Goal: Find specific page/section: Find specific page/section

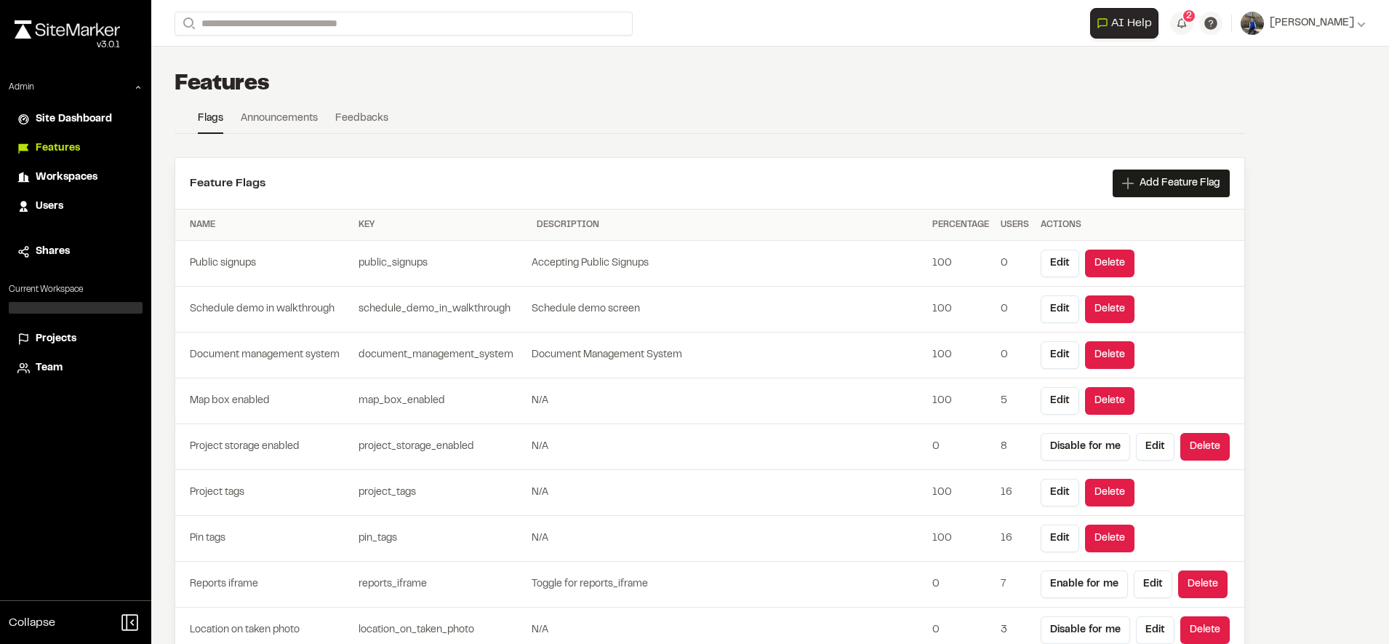
drag, startPoint x: 0, startPoint y: 0, endPoint x: 42, endPoint y: 346, distance: 348.1
click at [42, 346] on span "Projects" at bounding box center [56, 339] width 41 height 16
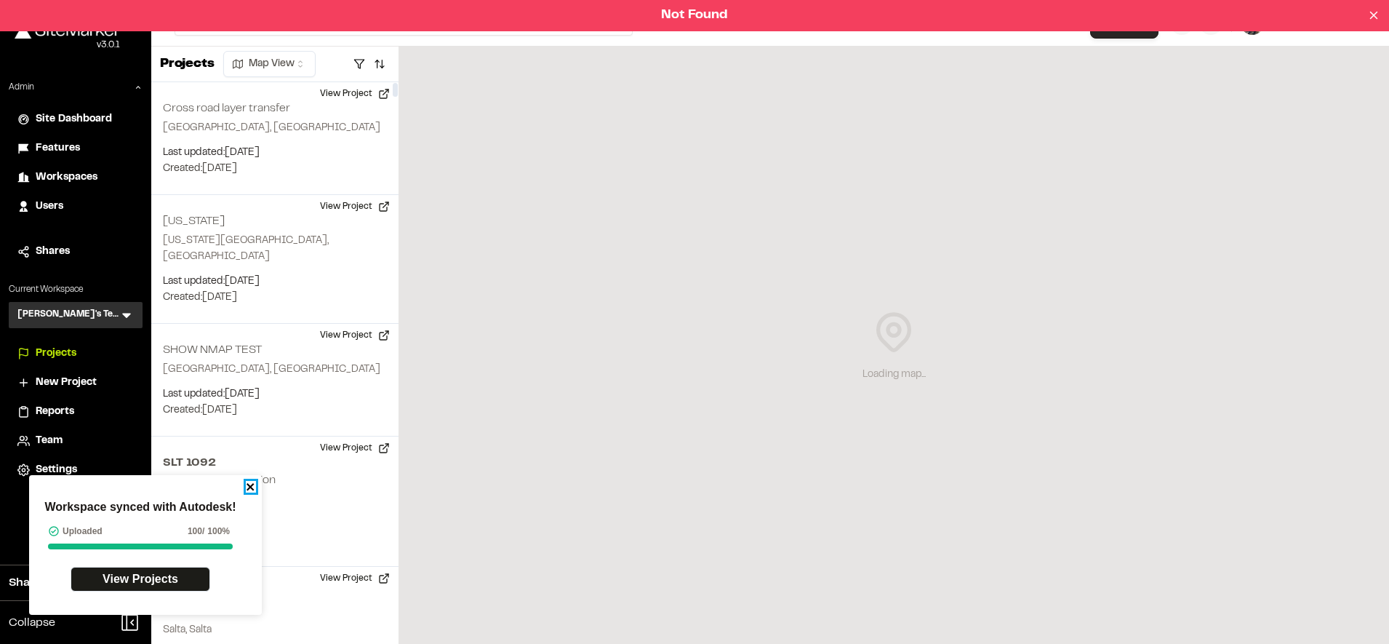
click at [251, 488] on icon "close" at bounding box center [250, 486] width 7 height 7
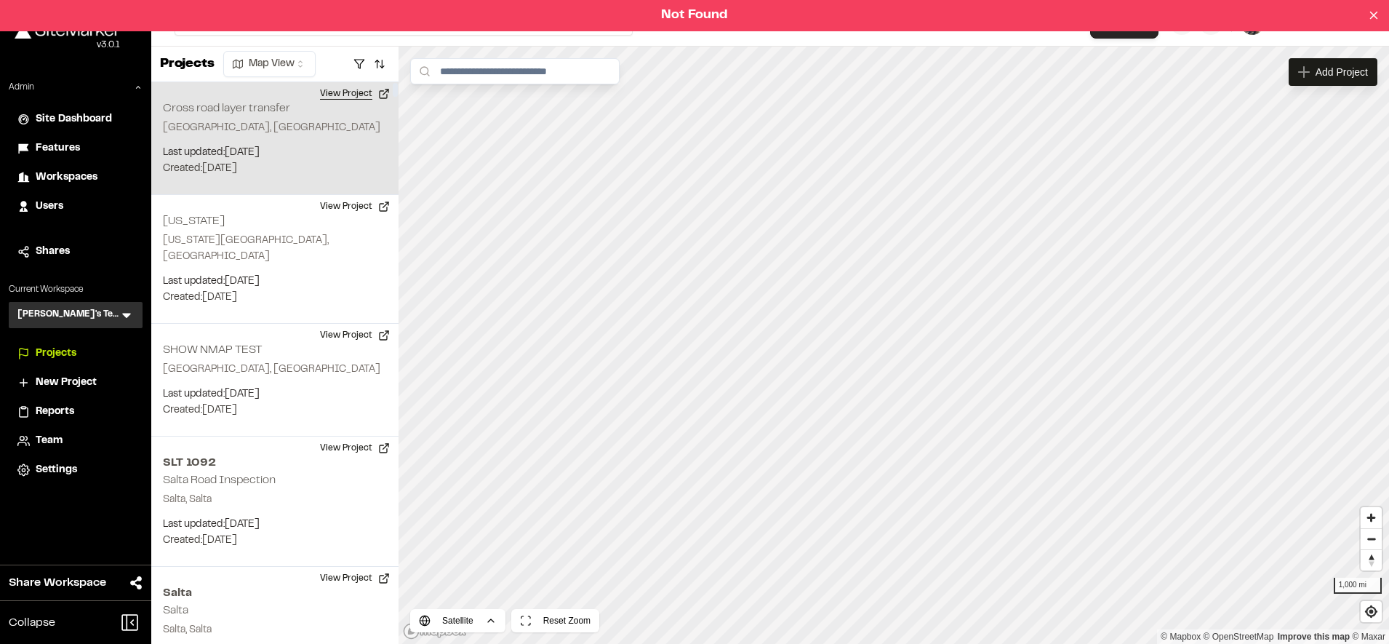
click at [359, 87] on button "View Project" at bounding box center [354, 93] width 87 height 23
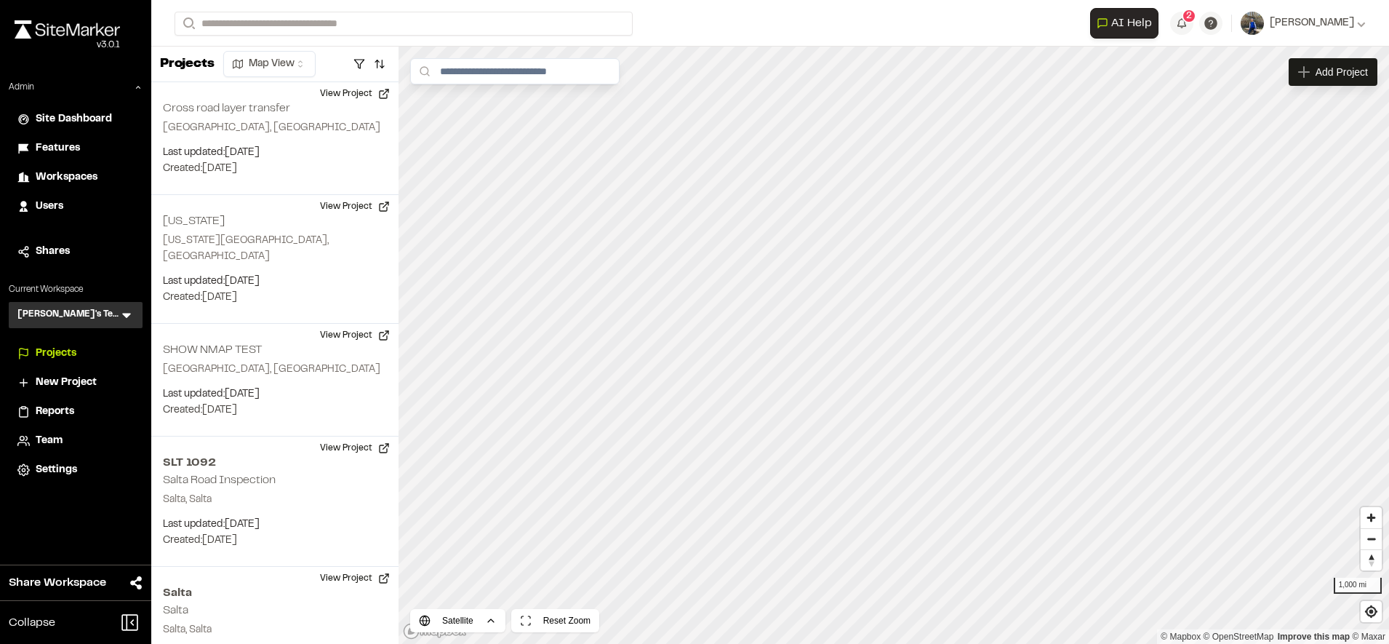
click at [83, 177] on span "Workspaces" at bounding box center [67, 178] width 62 height 16
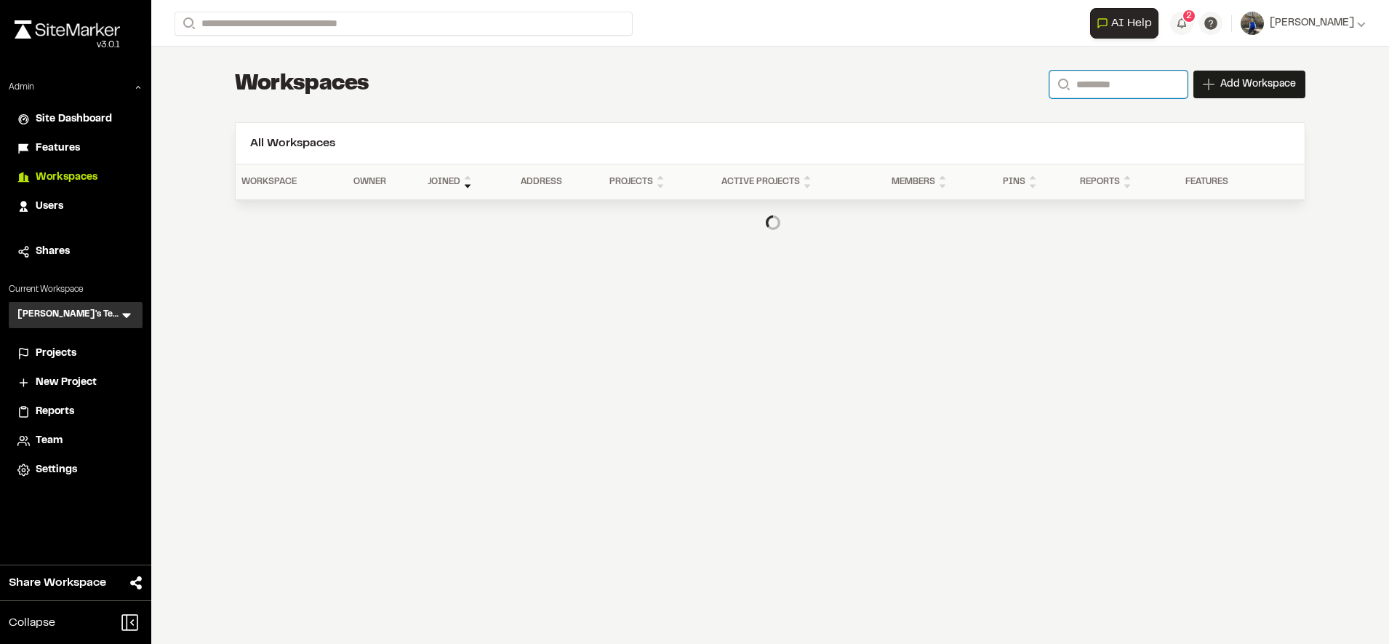
click at [1121, 76] on input "Search" at bounding box center [1119, 85] width 138 height 28
type input "*"
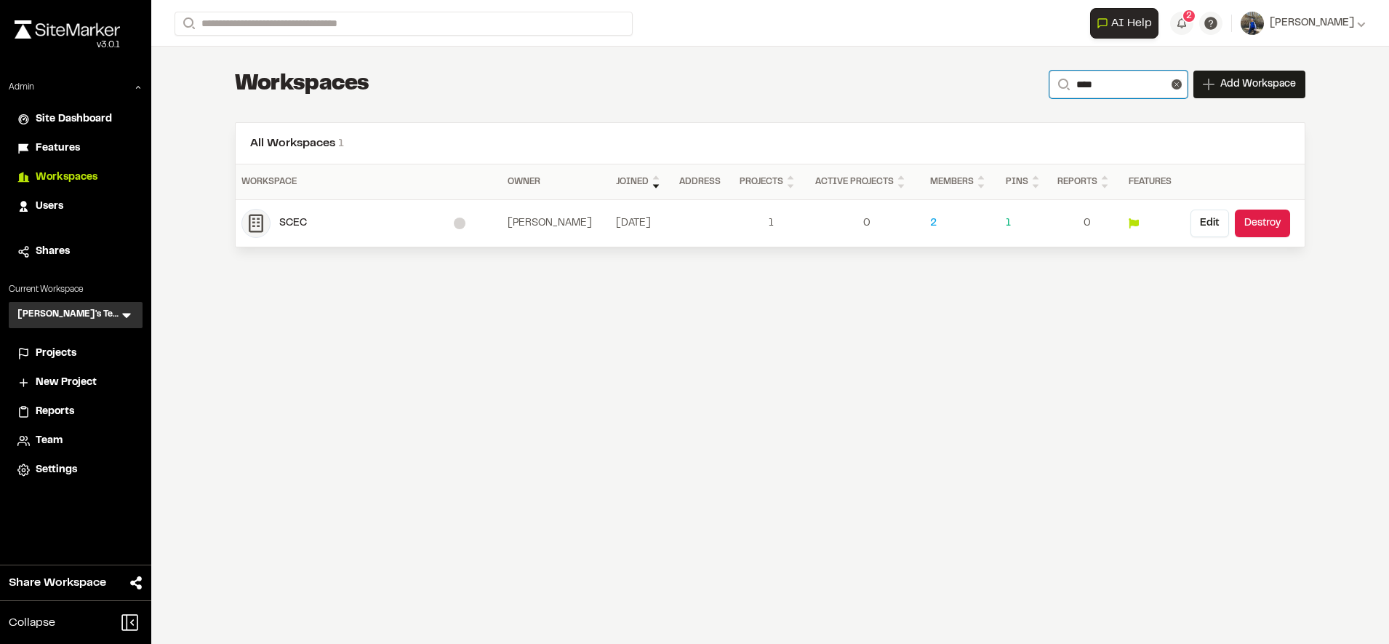
type input "****"
click at [300, 226] on div "SCEC" at bounding box center [366, 223] width 175 height 16
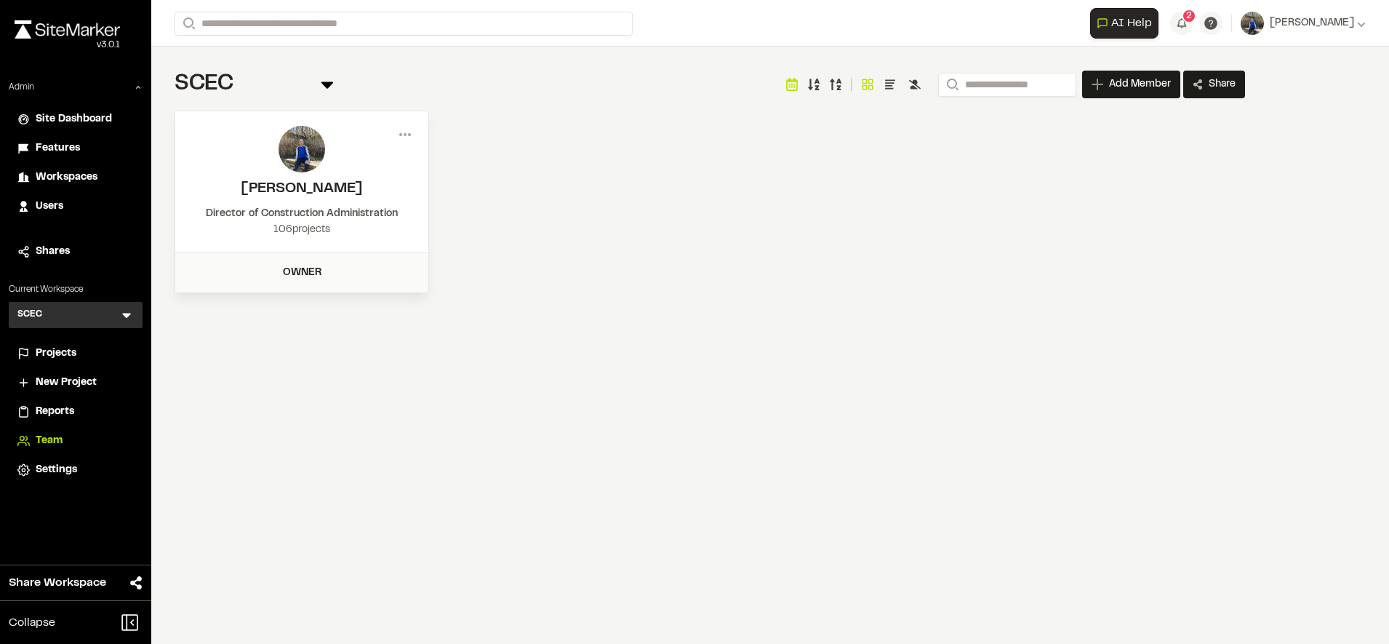
click at [52, 355] on span "Projects" at bounding box center [56, 354] width 41 height 16
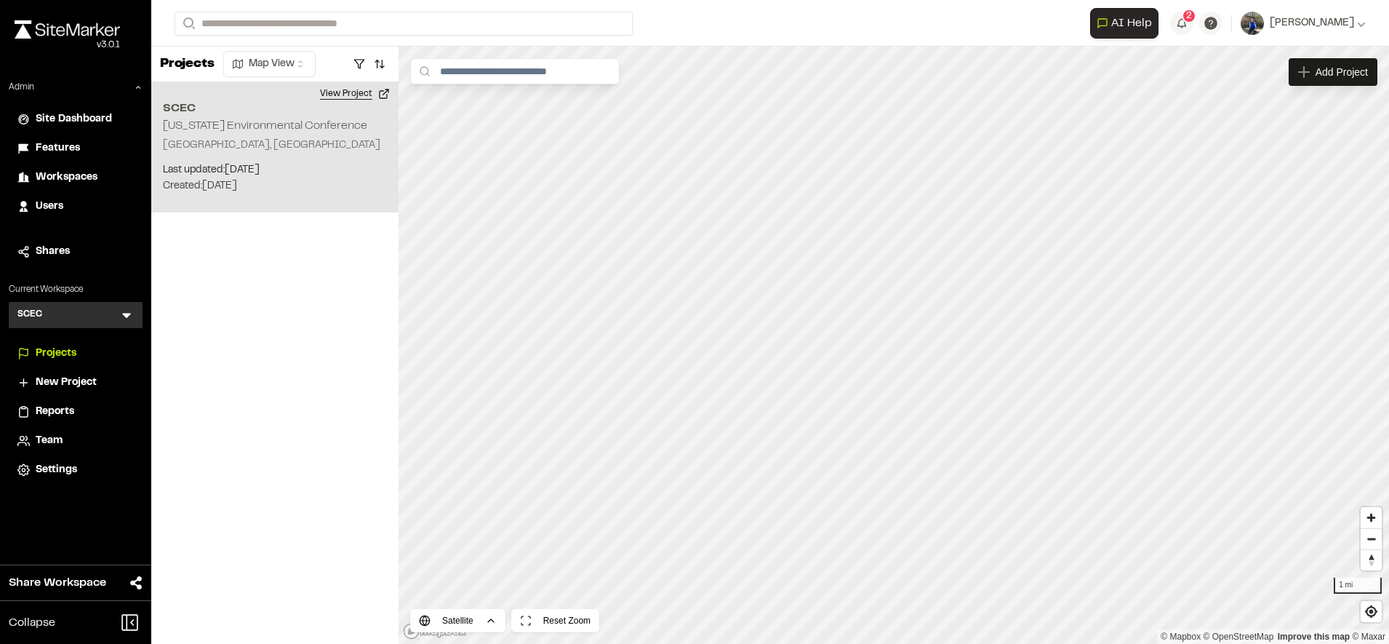
click at [359, 97] on button "View Project" at bounding box center [354, 93] width 87 height 23
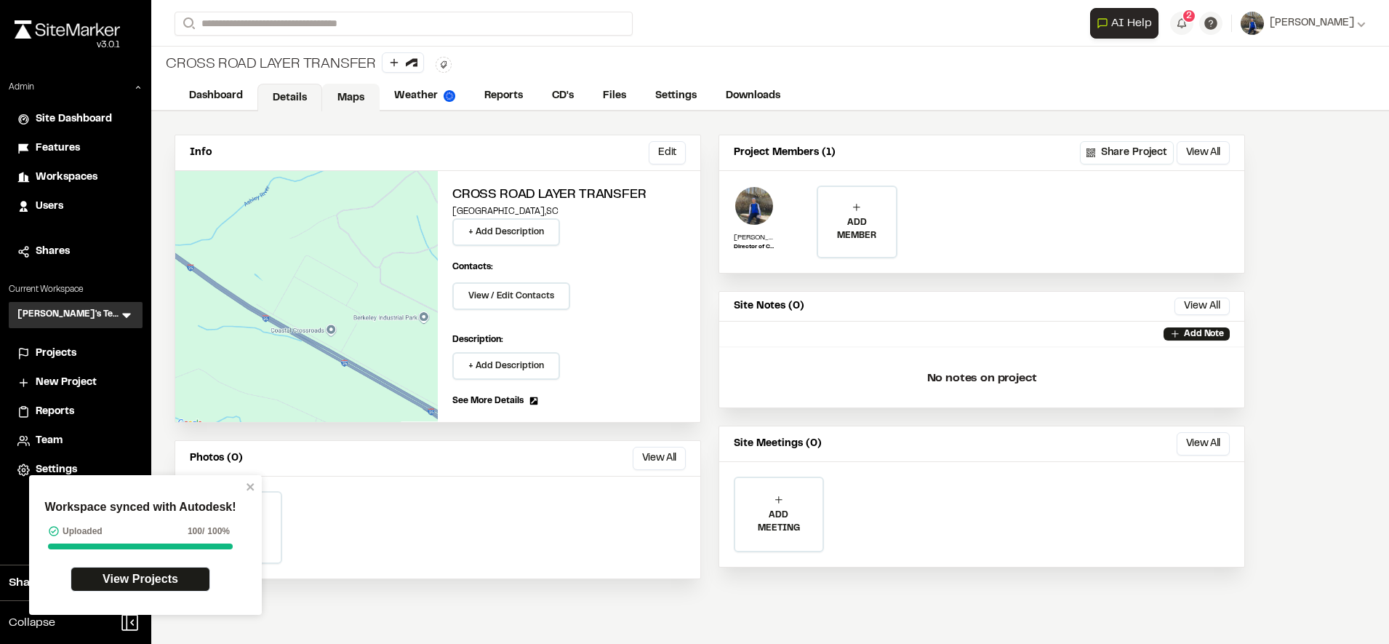
click at [359, 96] on link "Maps" at bounding box center [350, 98] width 57 height 28
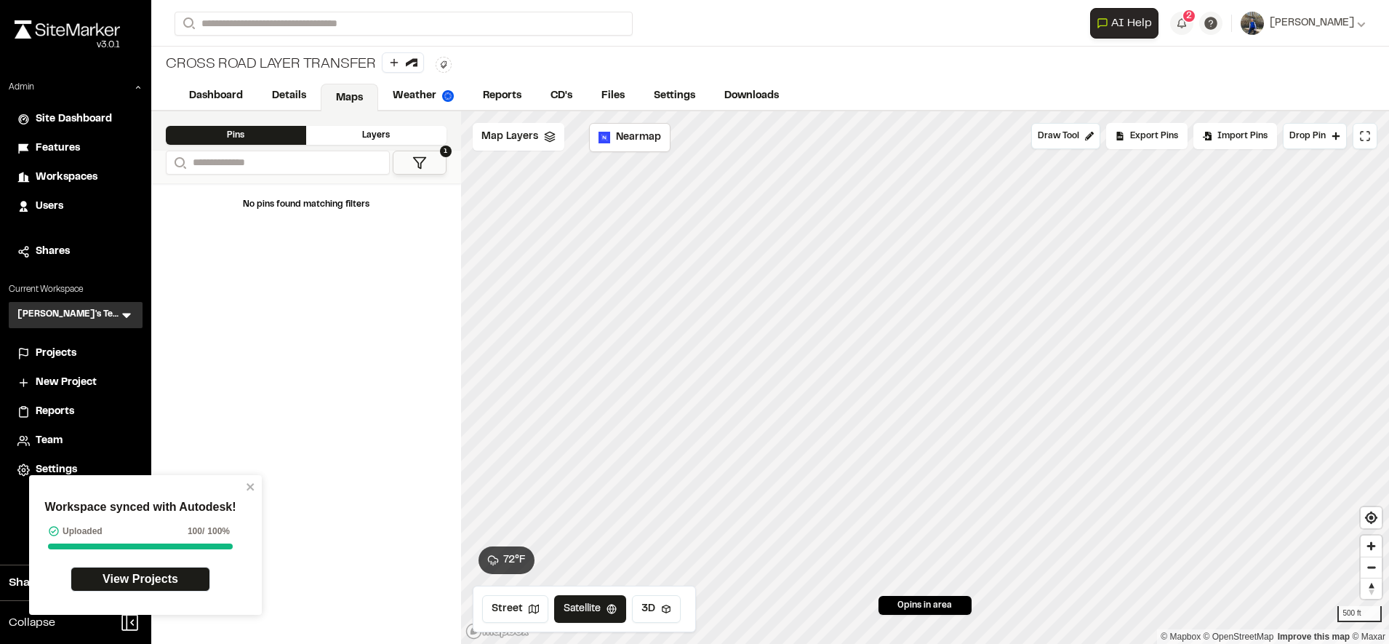
click at [521, 141] on span "Map Layers" at bounding box center [510, 137] width 57 height 16
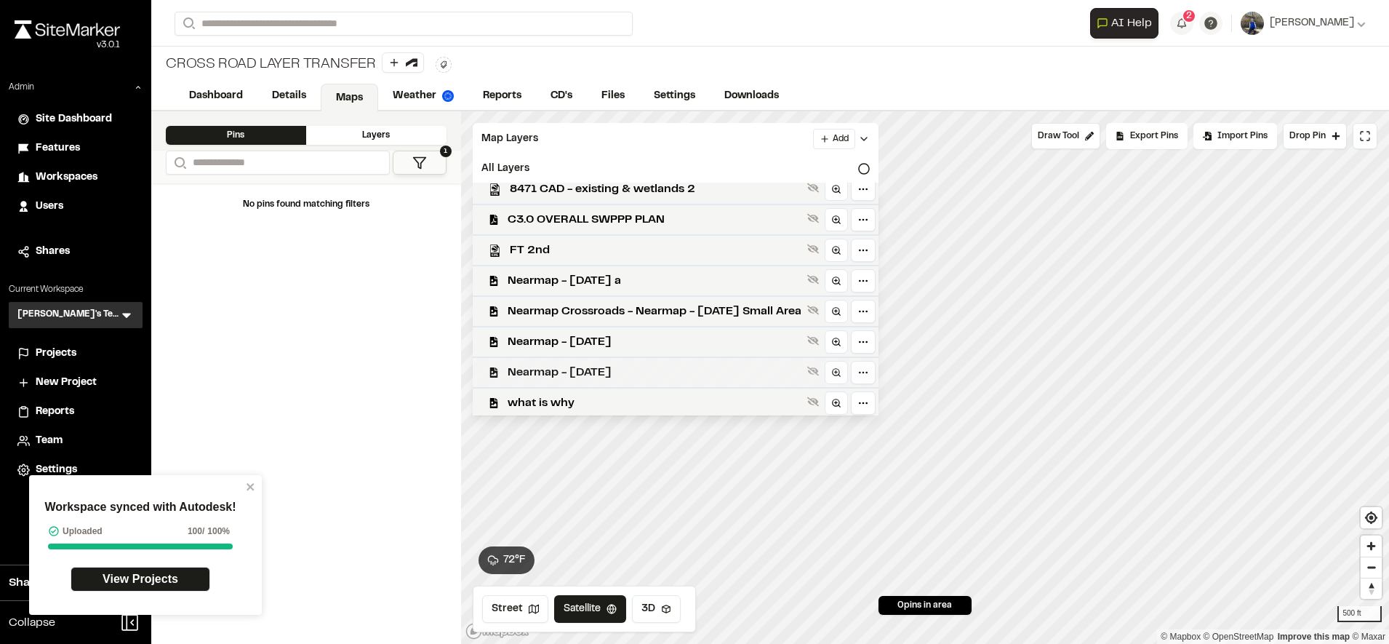
scroll to position [98, 0]
click at [610, 247] on span "FT 2nd" at bounding box center [656, 252] width 292 height 17
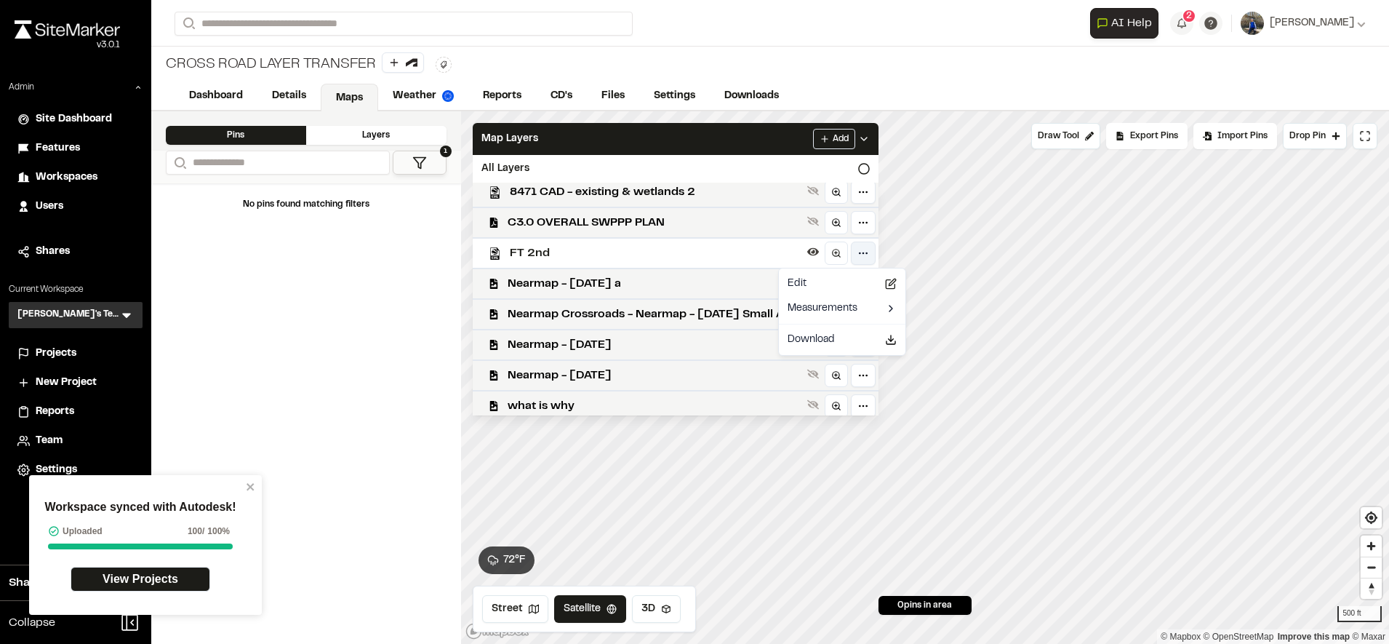
click at [896, 254] on html "Workspace synced with Autodesk! Uploaded 100 / 100% View Projects Close sidebar…" at bounding box center [694, 322] width 1389 height 644
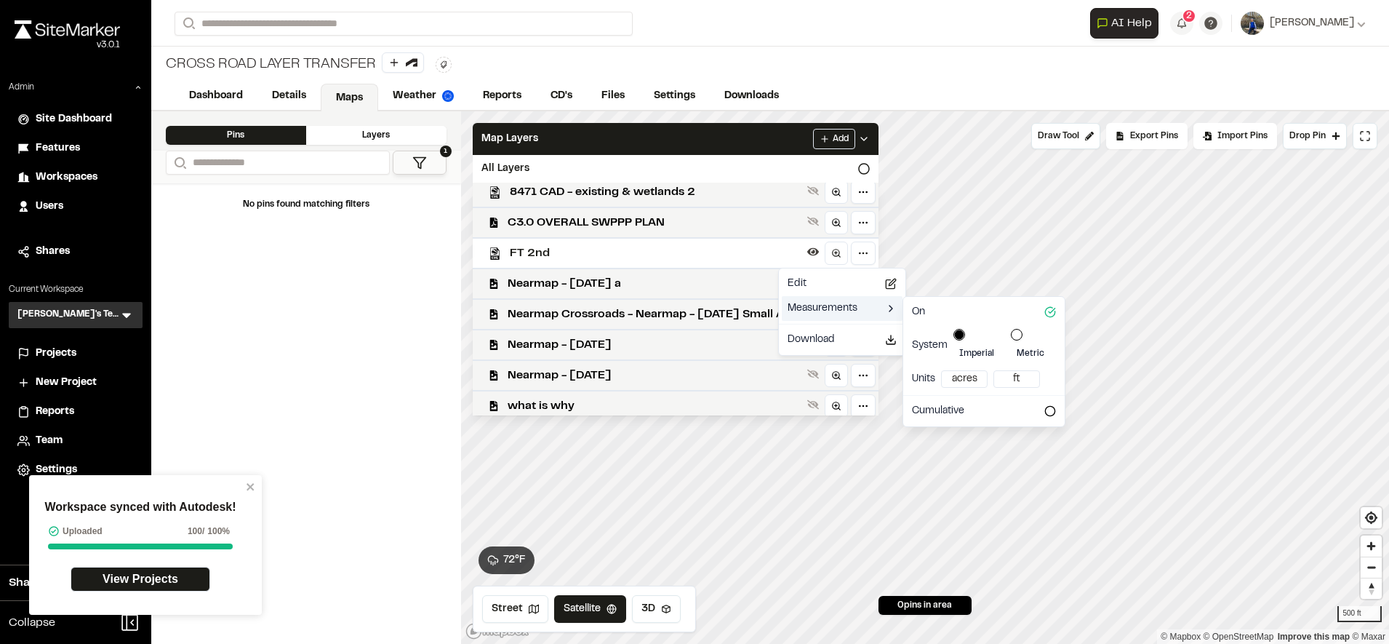
click at [866, 303] on div "Measurements" at bounding box center [842, 308] width 121 height 25
click at [976, 360] on html "Workspace synced with Autodesk! Uploaded 100 / 100% View Projects Close sidebar…" at bounding box center [694, 322] width 1389 height 644
click at [922, 414] on div "ft²" at bounding box center [942, 415] width 86 height 25
click at [1016, 364] on html "Workspace synced with Autodesk! Uploaded 100 / 100% View Projects Close sidebar…" at bounding box center [694, 322] width 1389 height 644
click at [1051, 365] on html "Workspace synced with Autodesk! Uploaded 100 / 100% View Projects Close sidebar…" at bounding box center [694, 322] width 1389 height 644
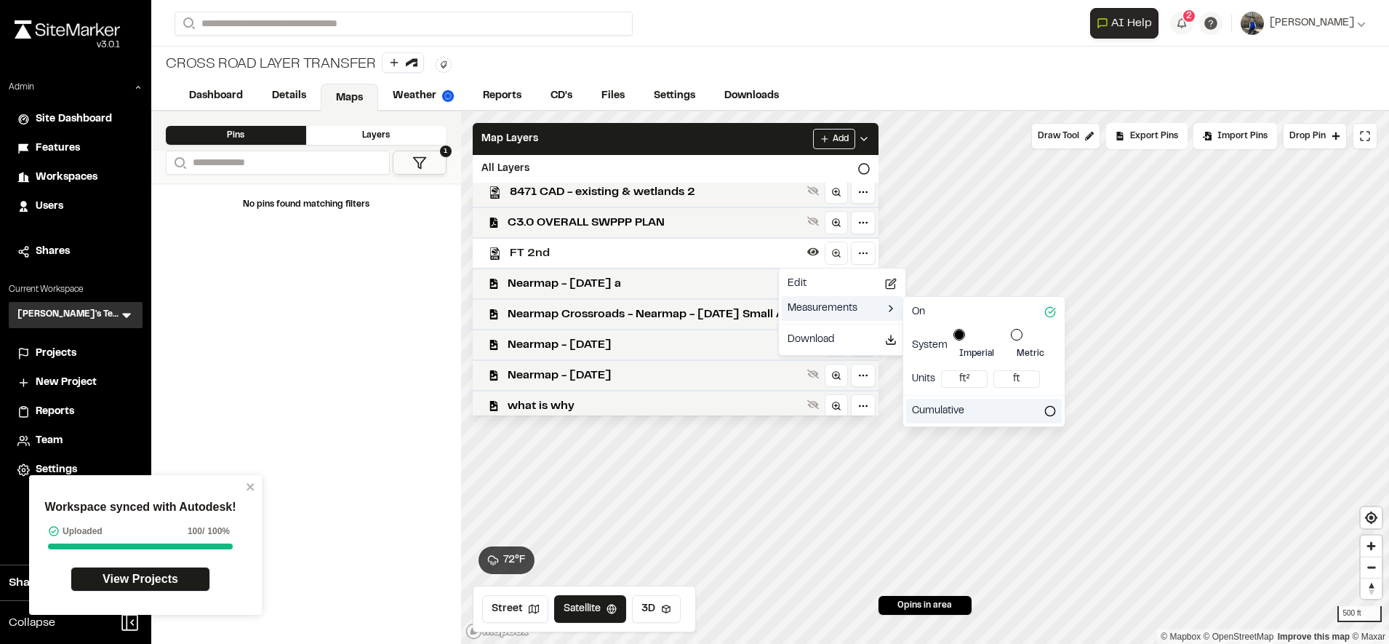
click at [1054, 405] on icon at bounding box center [1051, 411] width 12 height 12
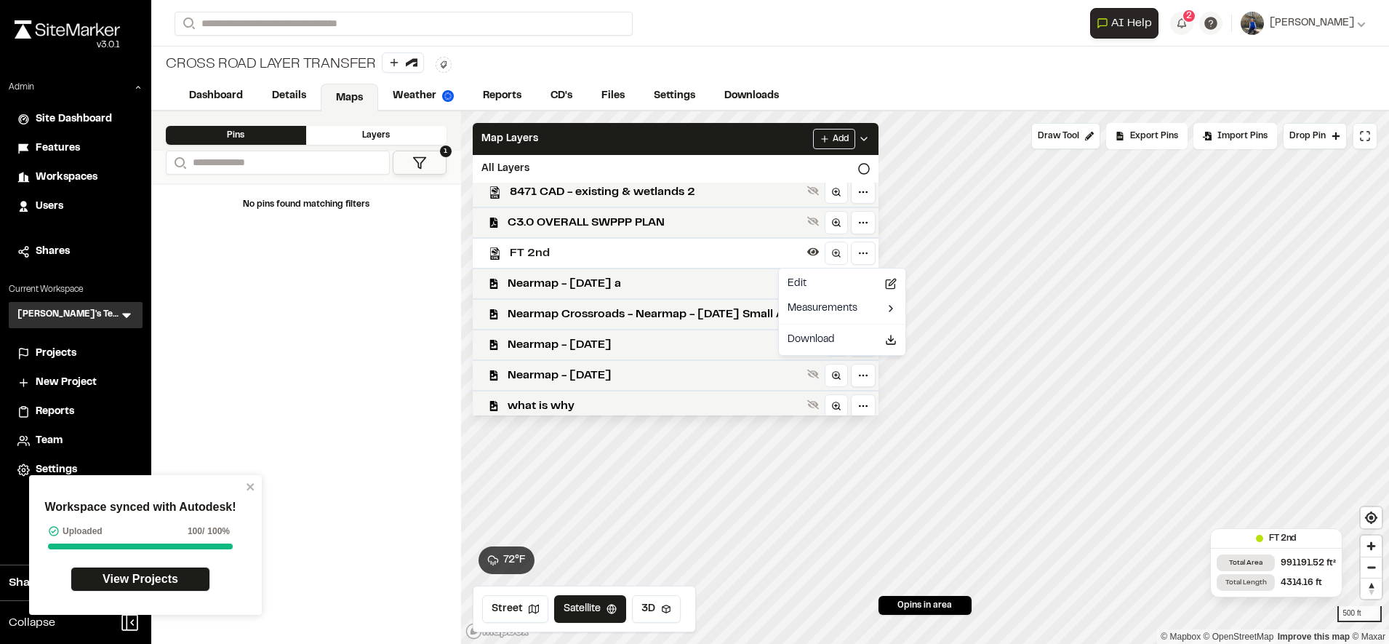
click at [719, 258] on html "Workspace synced with Autodesk! Uploaded 100 / 100% View Projects Close sidebar…" at bounding box center [694, 322] width 1389 height 644
click at [1287, 539] on h3 "FT 2nd" at bounding box center [1276, 538] width 119 height 13
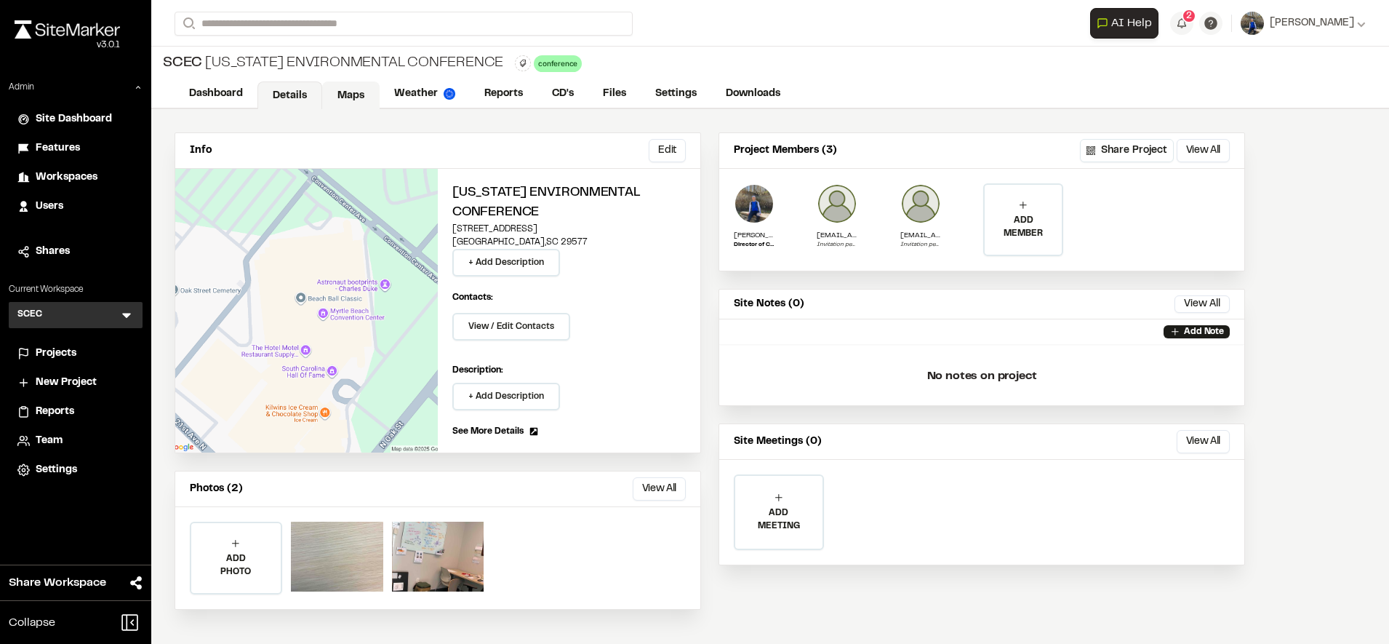
click at [351, 108] on link "Maps" at bounding box center [350, 95] width 57 height 28
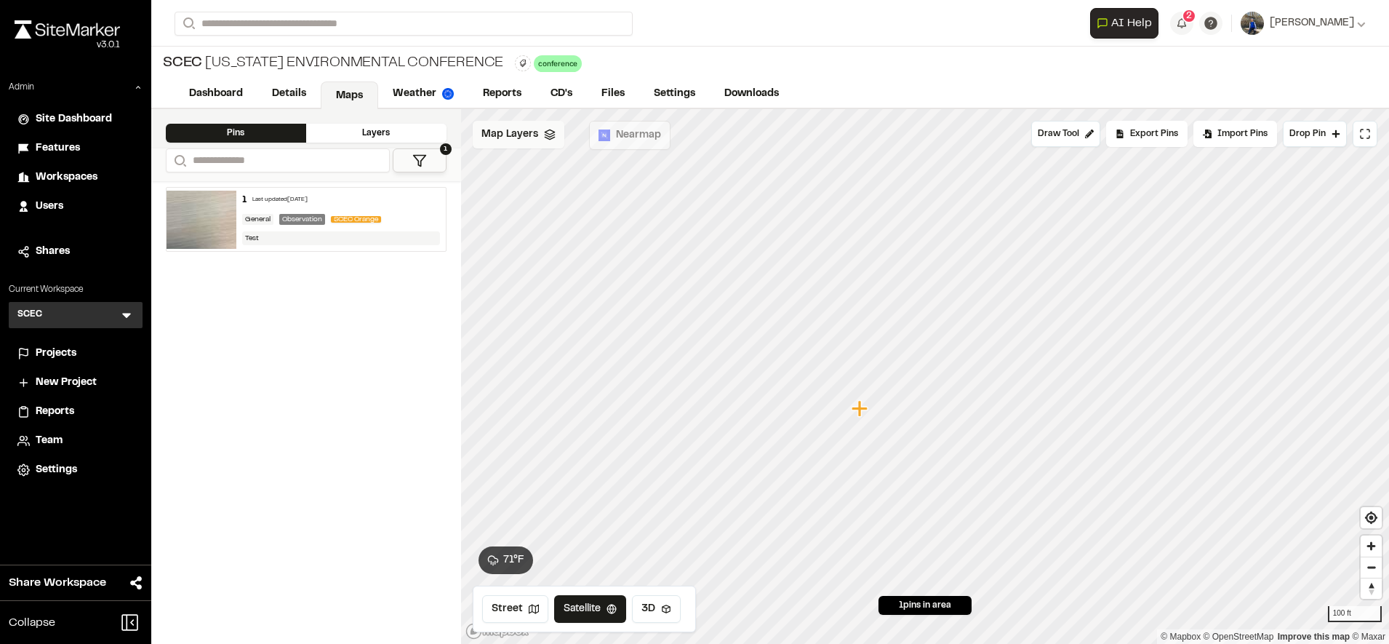
click at [501, 124] on div "Map Layers" at bounding box center [519, 135] width 92 height 28
click at [569, 195] on span "SCEC Exhibit Hall Floor plan" at bounding box center [586, 196] width 156 height 17
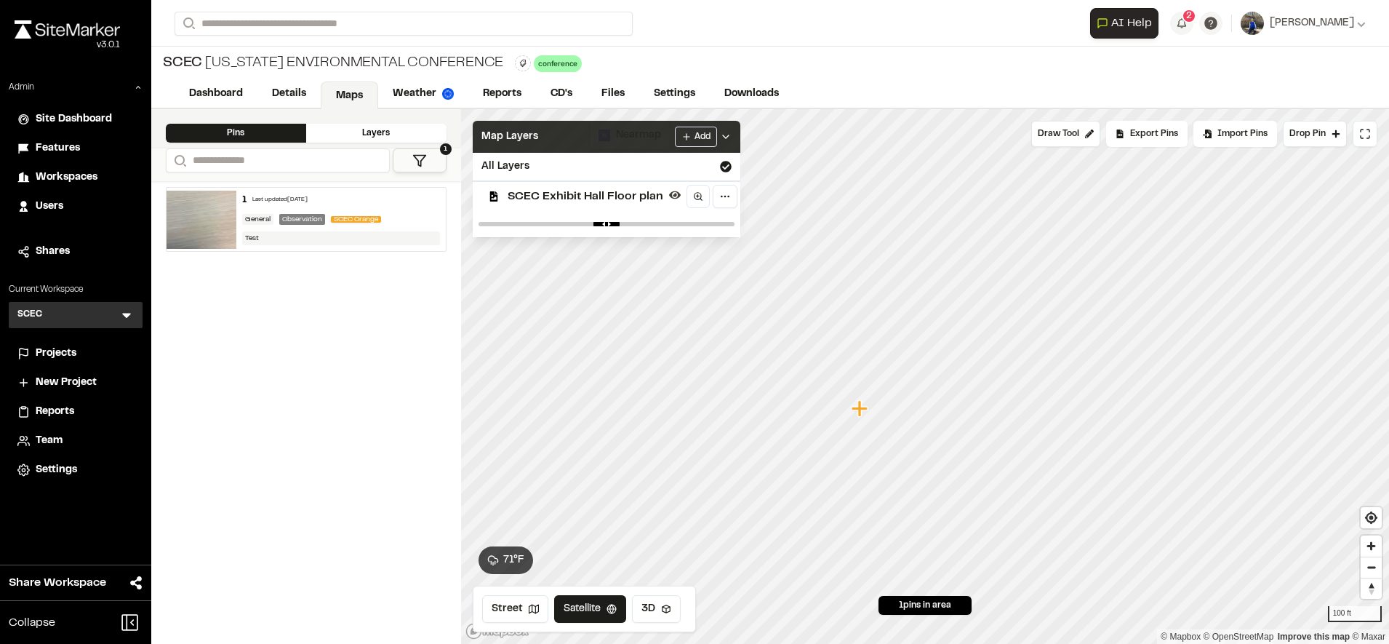
click at [601, 141] on div "Map Layers Add" at bounding box center [607, 137] width 268 height 32
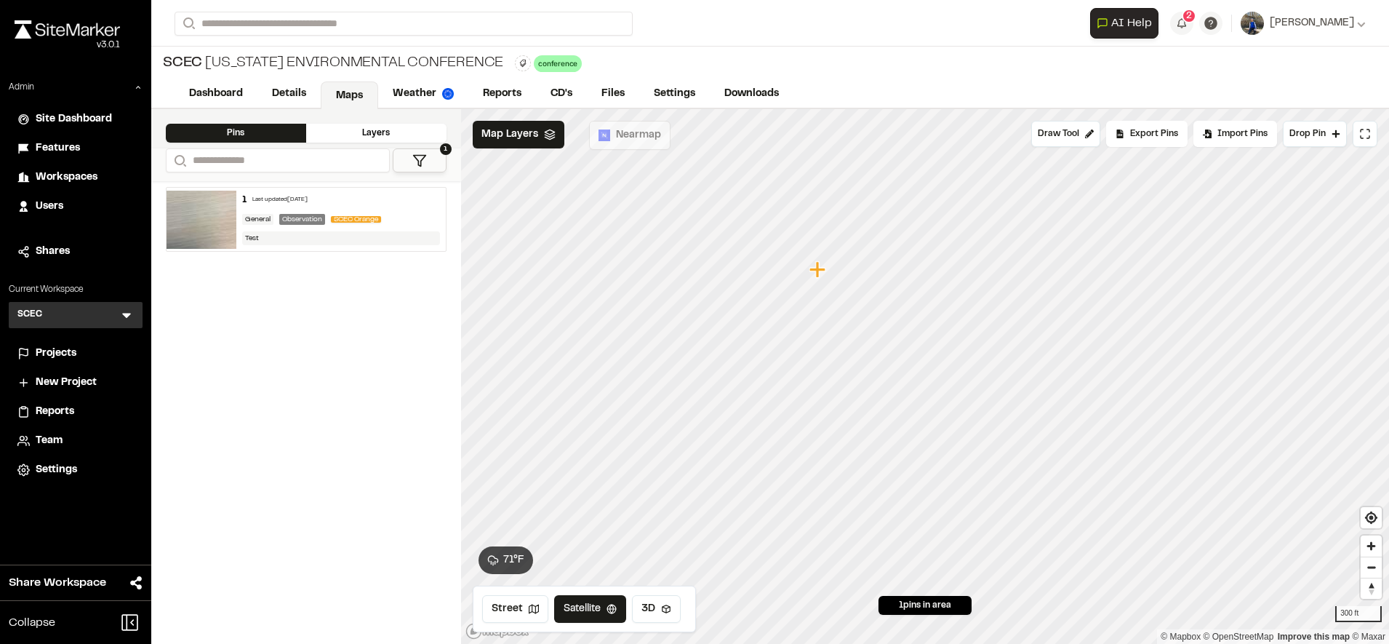
click at [1061, 39] on div "**********" at bounding box center [771, 23] width 1192 height 47
click at [231, 209] on img at bounding box center [202, 220] width 70 height 58
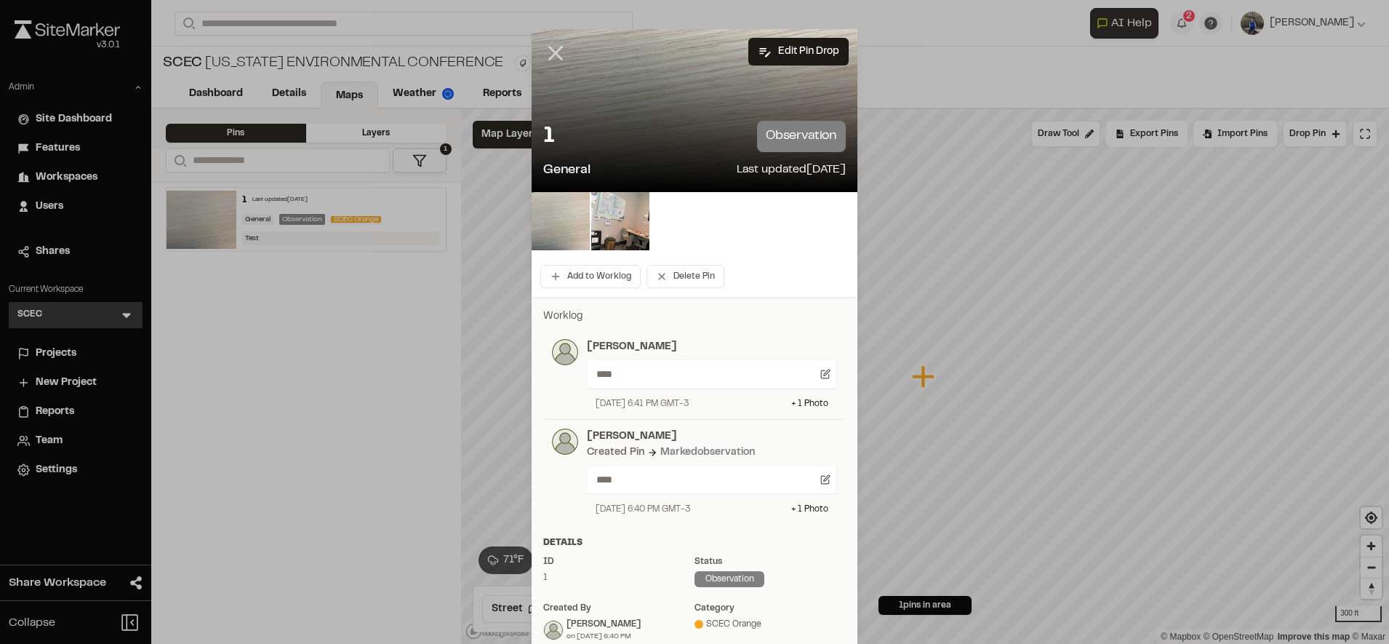
click at [557, 55] on icon at bounding box center [555, 53] width 25 height 25
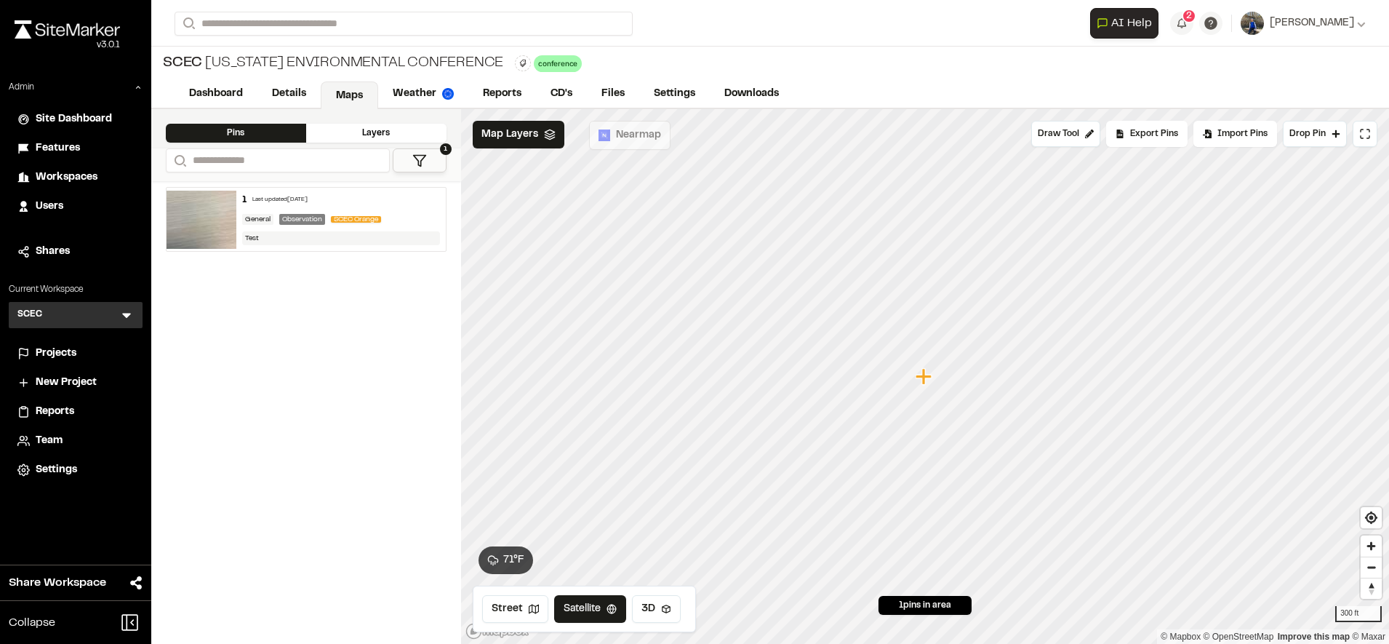
click at [78, 346] on div "Projects" at bounding box center [85, 354] width 98 height 16
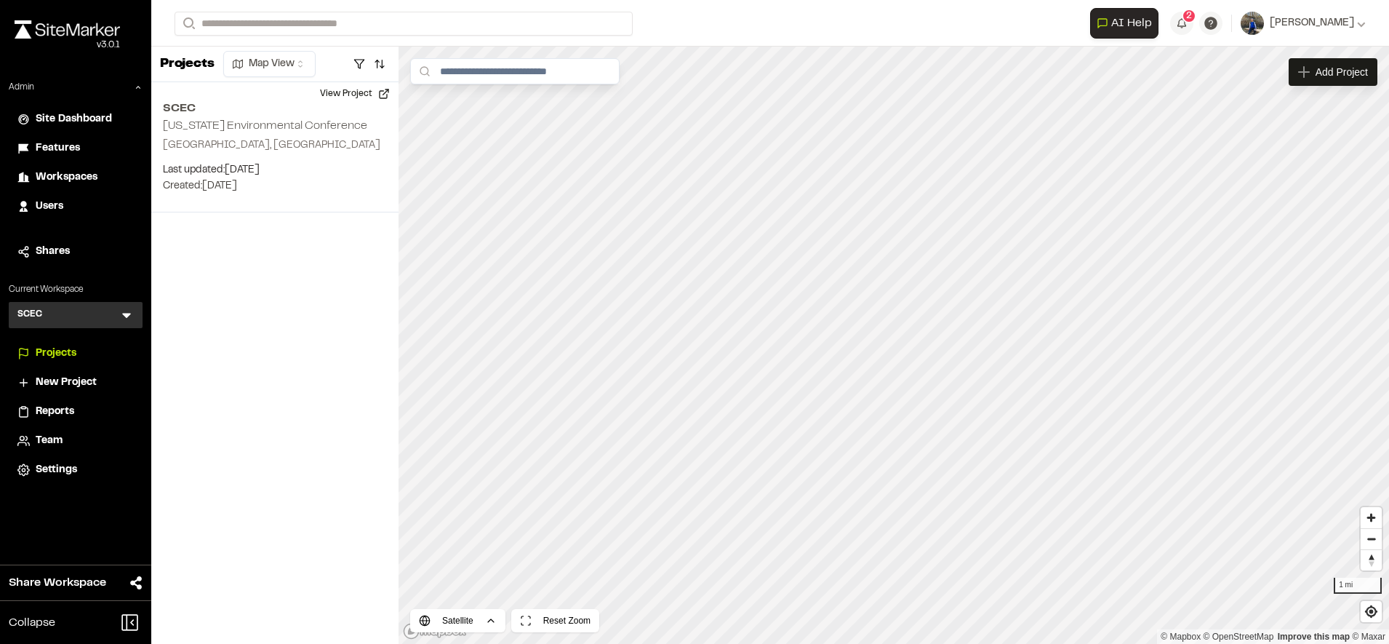
click at [125, 318] on icon at bounding box center [126, 315] width 15 height 15
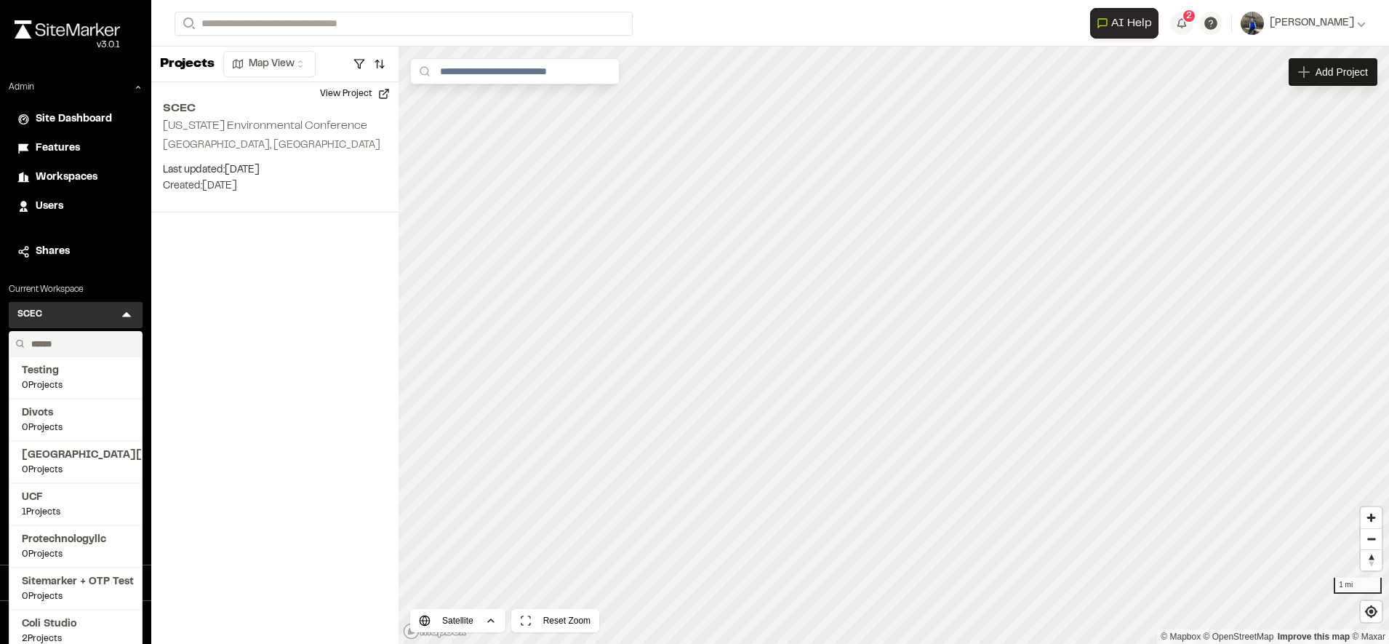
click at [90, 342] on input "text" at bounding box center [80, 344] width 111 height 25
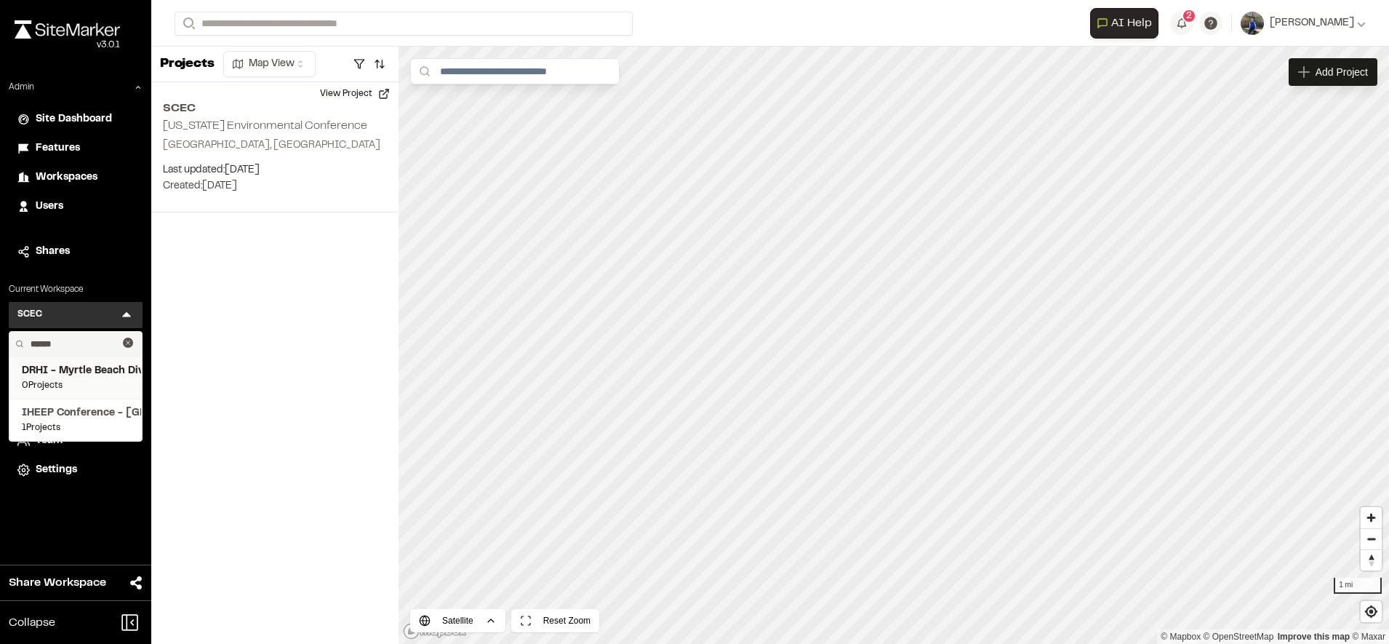
type input "******"
click at [84, 372] on span "DRHI - Myrtle Beach Division" at bounding box center [76, 371] width 108 height 16
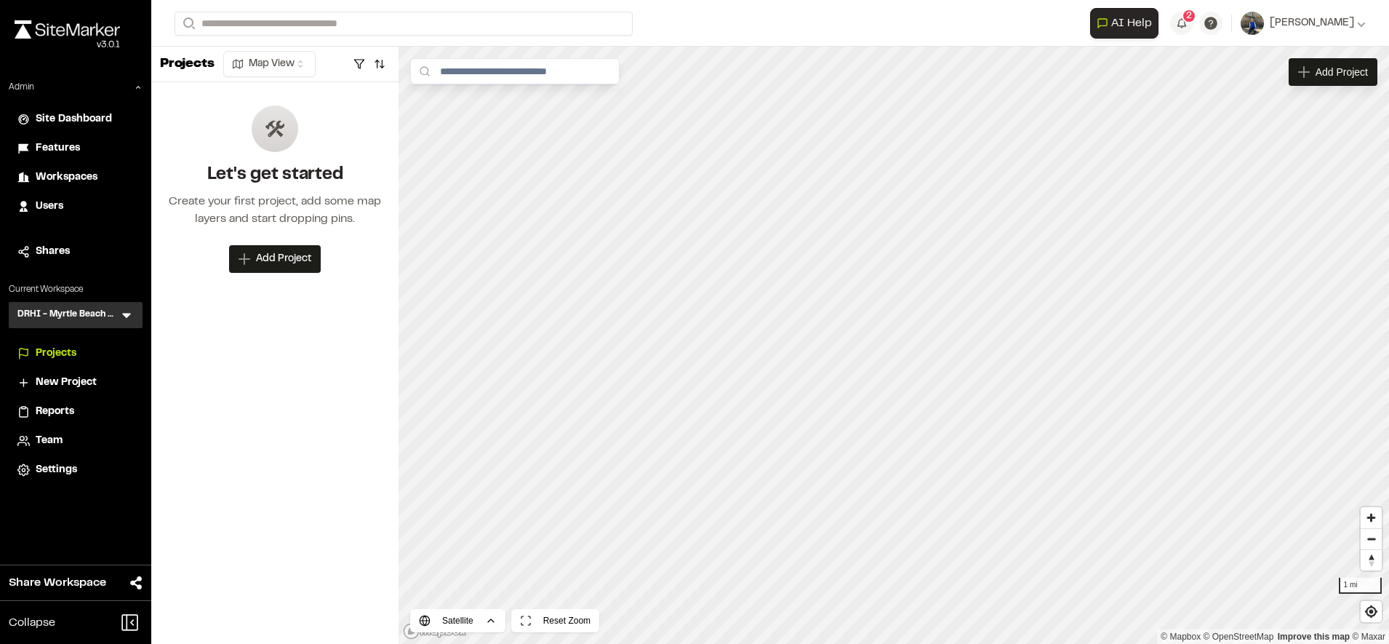
click at [57, 436] on span "Team" at bounding box center [49, 441] width 27 height 16
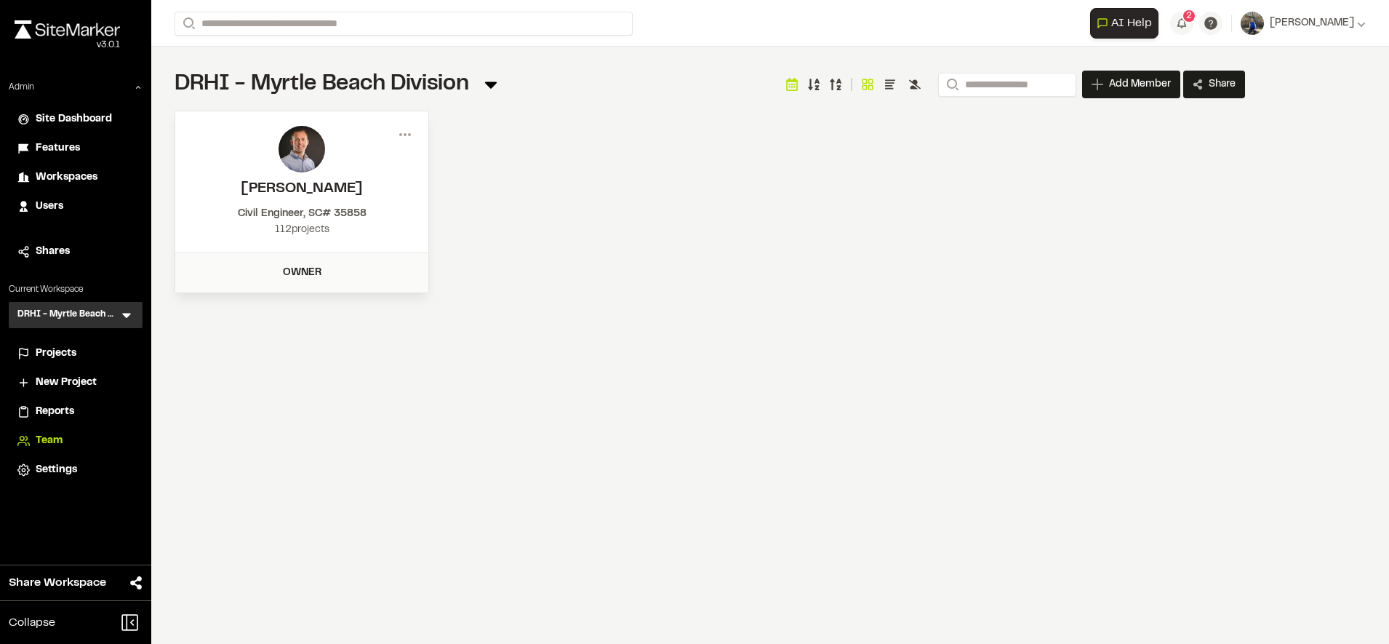
click at [86, 349] on div "Projects" at bounding box center [85, 354] width 98 height 16
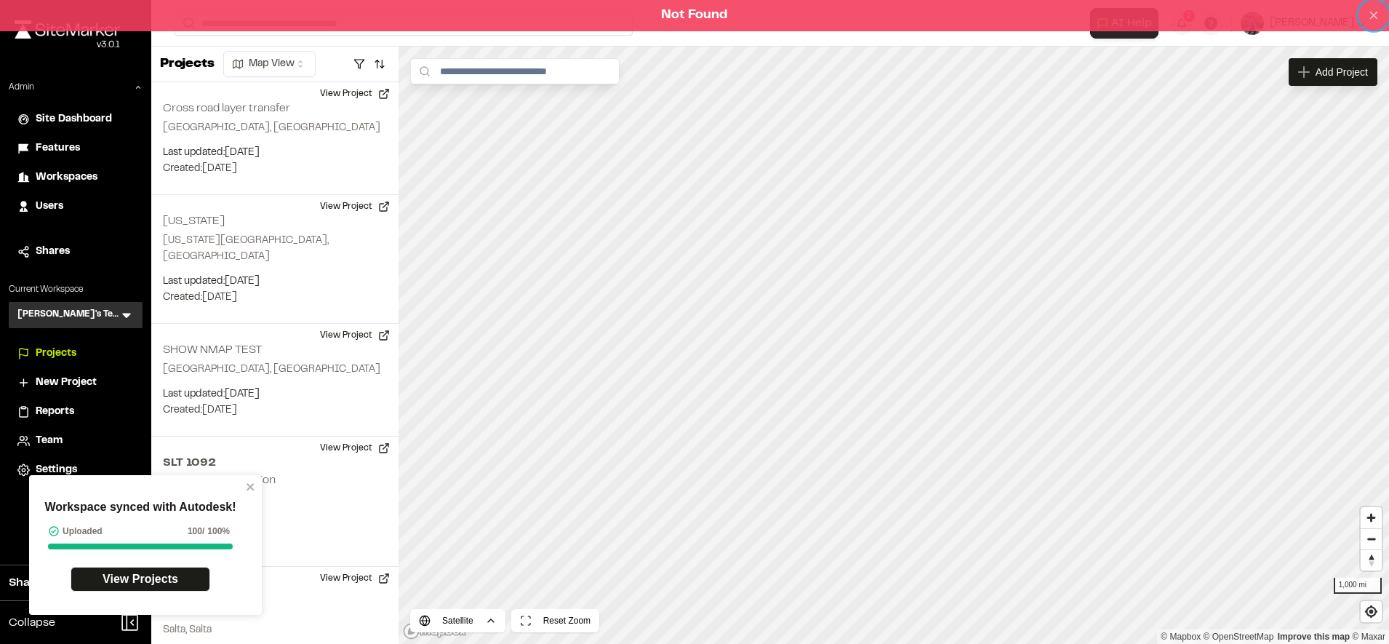
click at [1377, 12] on line at bounding box center [1374, 15] width 7 height 7
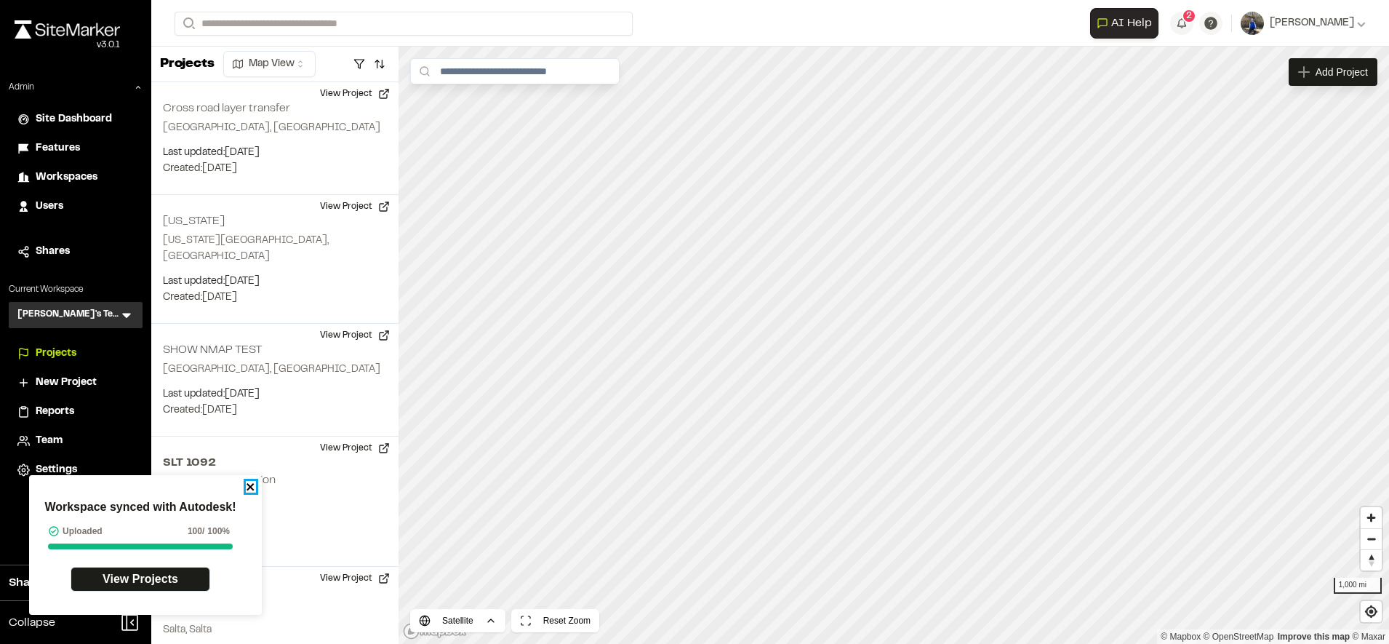
click at [253, 481] on icon "close" at bounding box center [251, 487] width 10 height 12
